Goal: Task Accomplishment & Management: Use online tool/utility

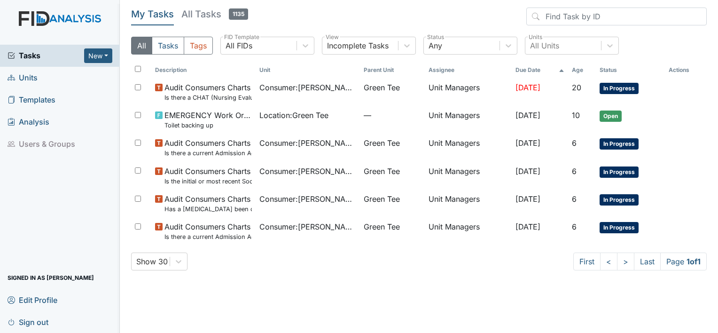
click at [31, 77] on span "Units" at bounding box center [23, 78] width 30 height 15
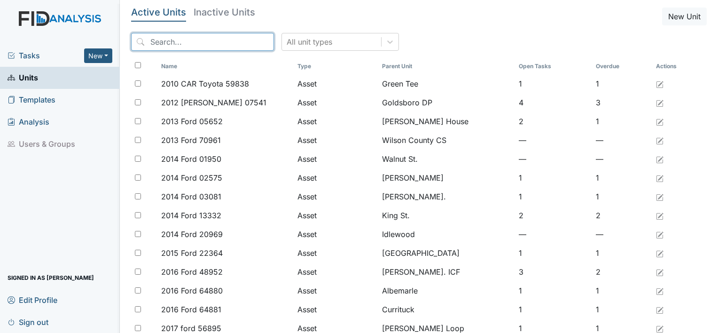
click at [159, 42] on input "search" at bounding box center [202, 42] width 143 height 18
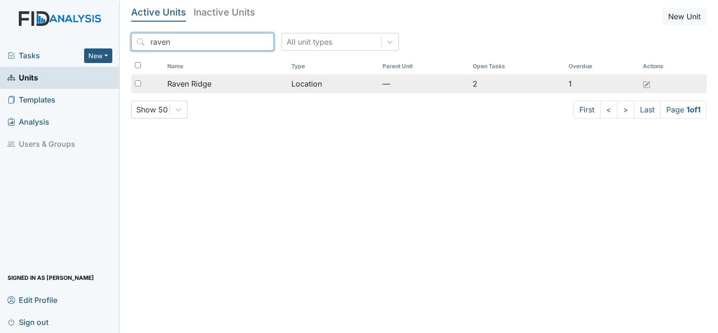
type input "raven"
click at [184, 80] on span "Raven Ridge" at bounding box center [189, 83] width 44 height 11
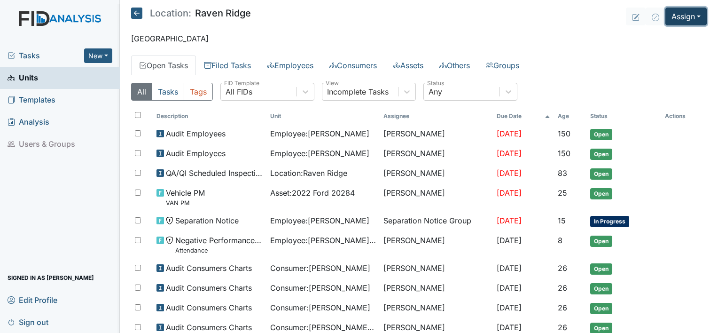
click at [689, 14] on button "Assign" at bounding box center [686, 17] width 41 height 18
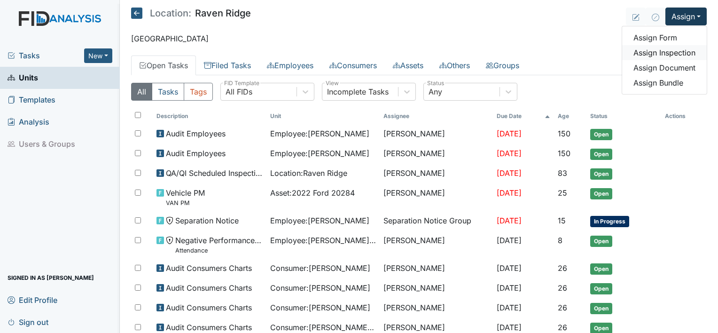
click at [680, 51] on link "Assign Inspection" at bounding box center [664, 52] width 85 height 15
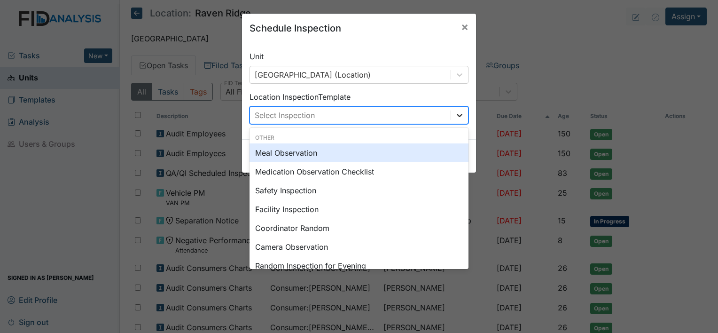
click at [458, 121] on div at bounding box center [459, 115] width 17 height 17
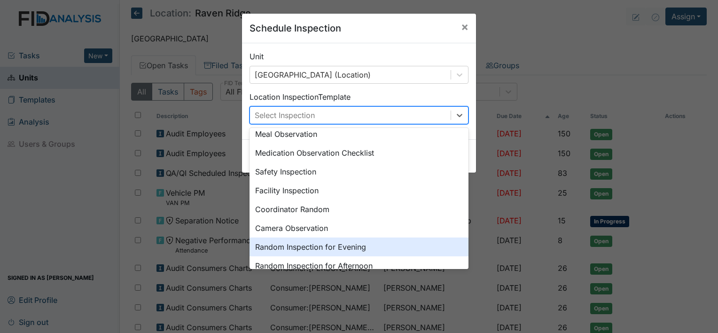
scroll to position [56, 0]
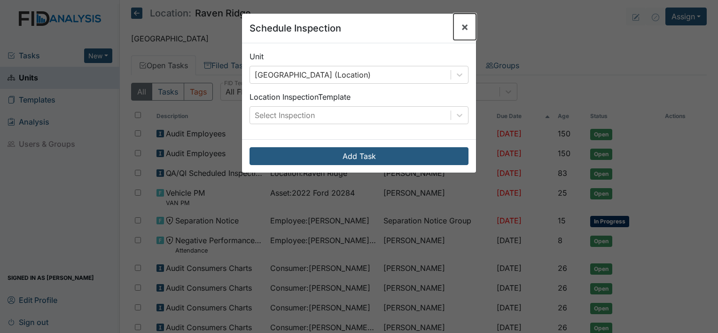
click at [461, 25] on span "×" at bounding box center [465, 27] width 8 height 14
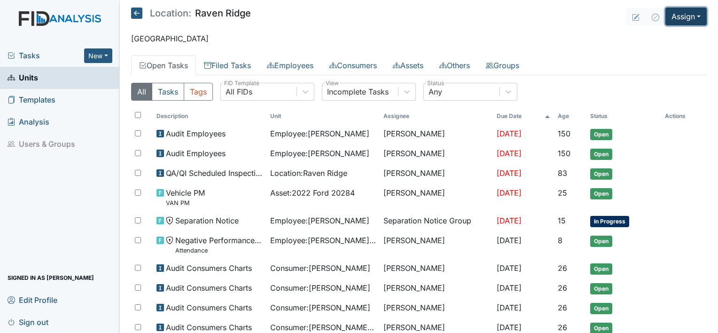
click at [695, 16] on button "Assign" at bounding box center [686, 17] width 41 height 18
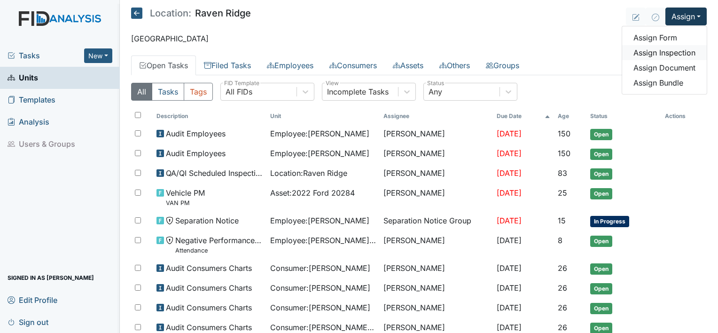
click at [676, 50] on link "Assign Inspection" at bounding box center [664, 52] width 85 height 15
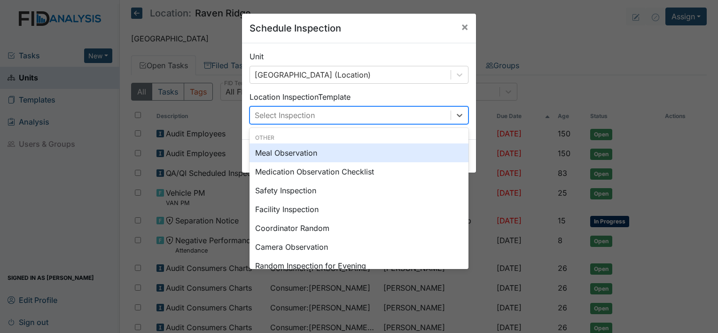
click at [455, 124] on div "Select Inspection" at bounding box center [359, 115] width 219 height 18
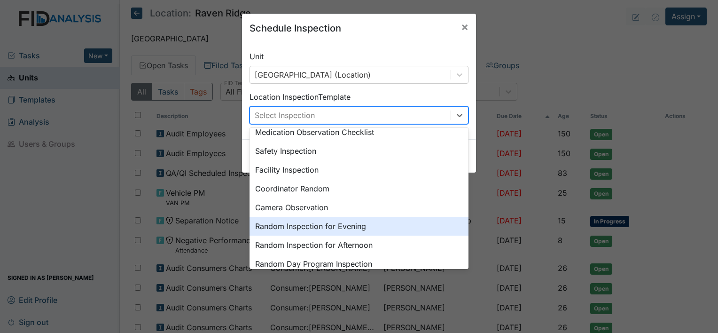
scroll to position [25, 0]
